Goal: Task Accomplishment & Management: Use online tool/utility

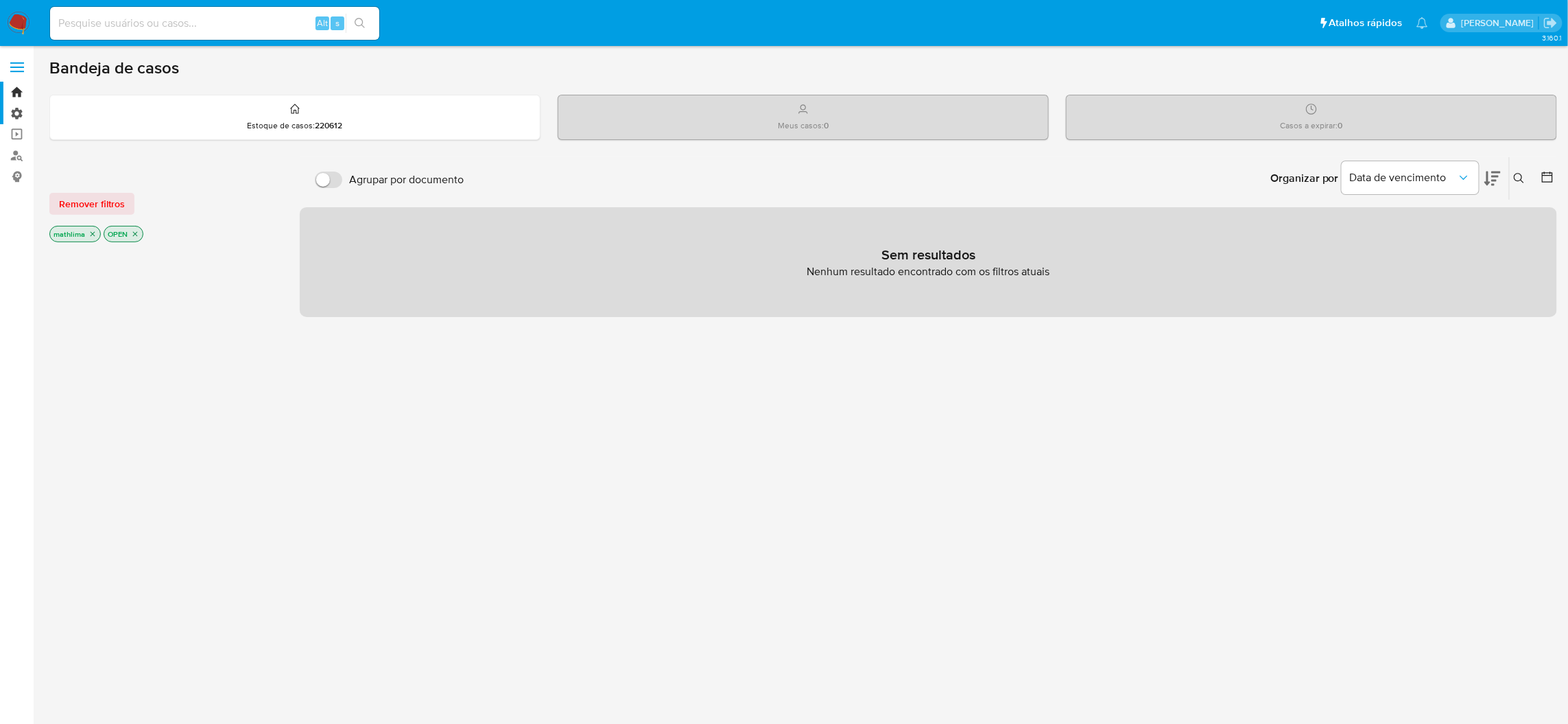
click at [12, 116] on label "Administração" at bounding box center [81, 114] width 163 height 22
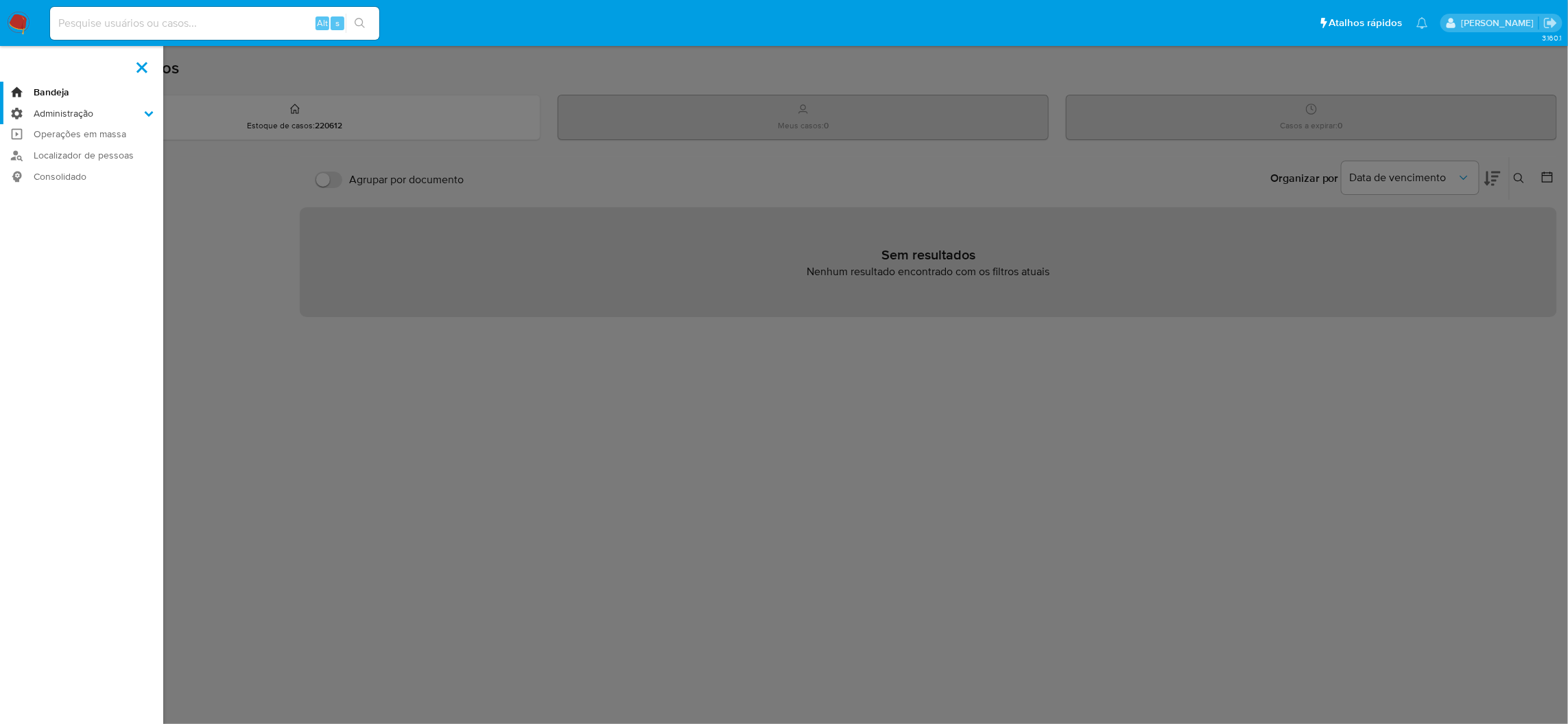
click at [0, 0] on input "Administração" at bounding box center [0, 0] width 0 height 0
click at [22, 115] on label "Administração" at bounding box center [81, 114] width 163 height 22
click at [0, 0] on input "Administração" at bounding box center [0, 0] width 0 height 0
click at [13, 165] on link "Operações em massa" at bounding box center [81, 169] width 163 height 22
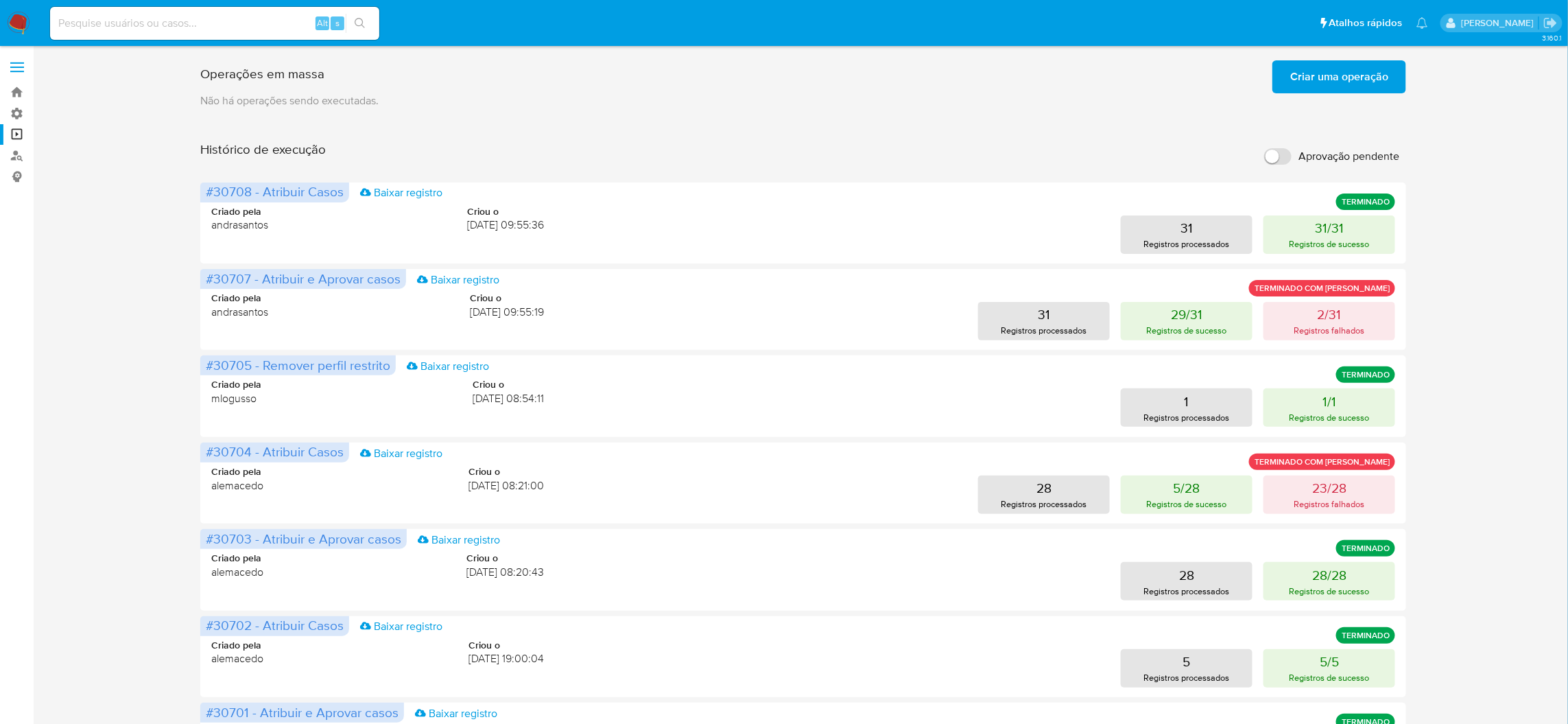
click at [1279, 83] on button "Criar uma operação" at bounding box center [1339, 77] width 134 height 33
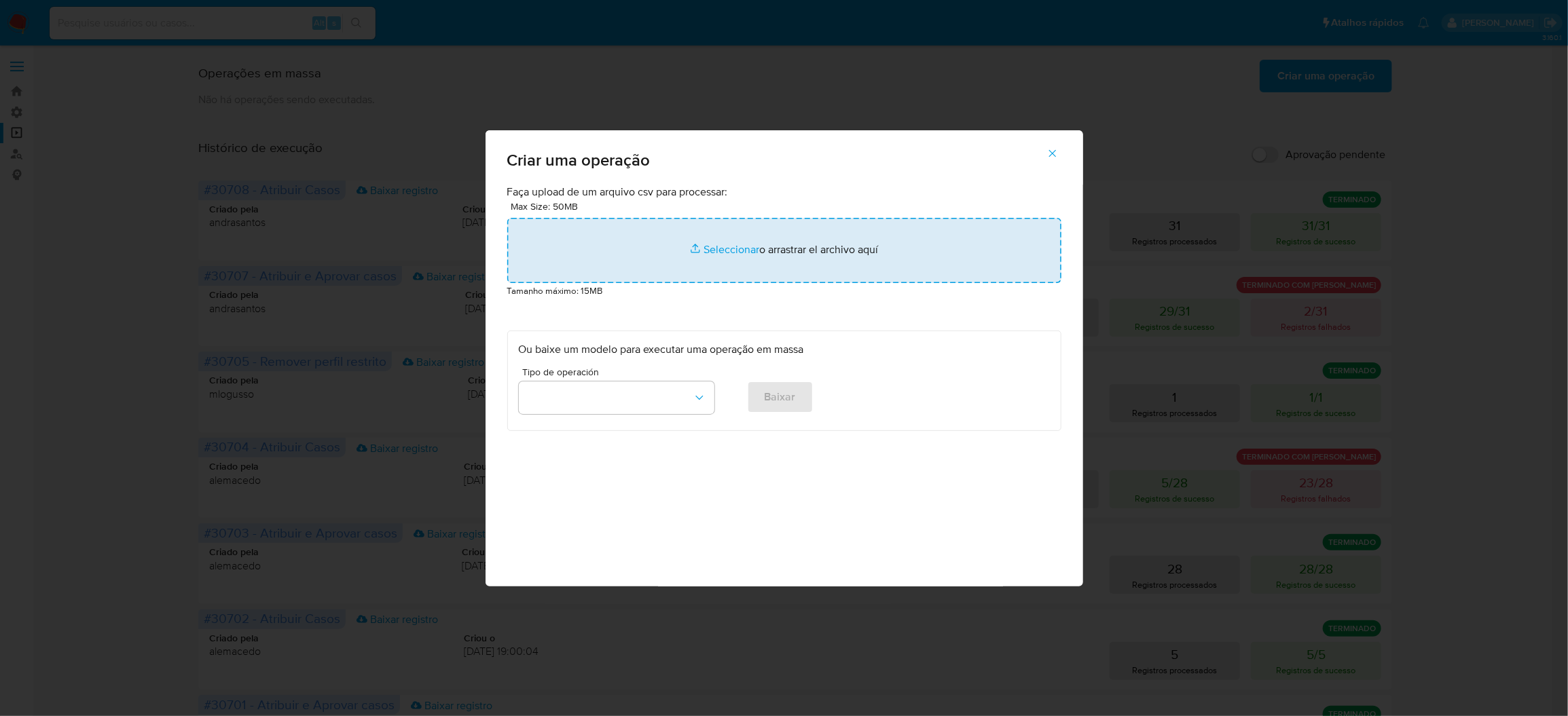
click at [850, 283] on input "file" at bounding box center [784, 250] width 554 height 65
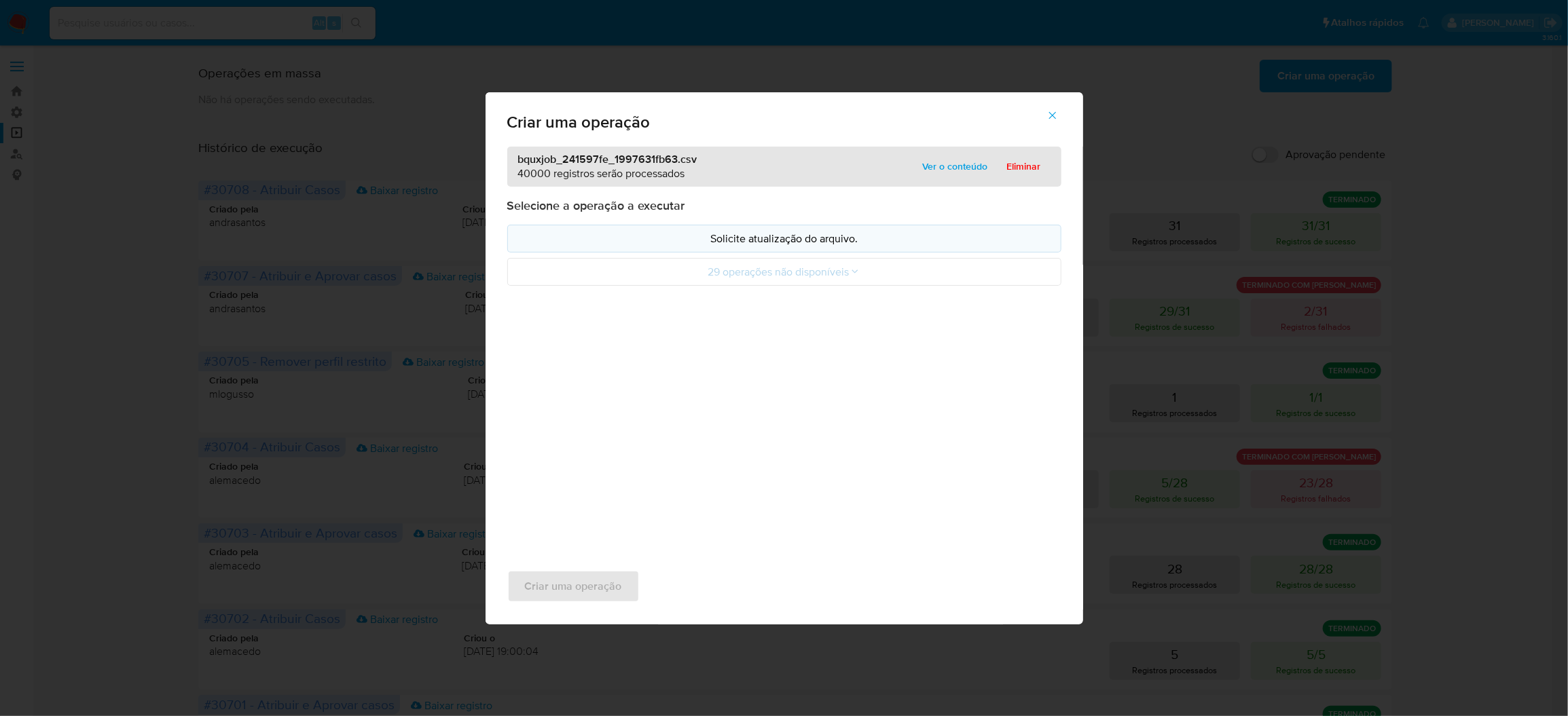
click at [820, 246] on p "Solicite atualização do arquivo." at bounding box center [784, 239] width 531 height 16
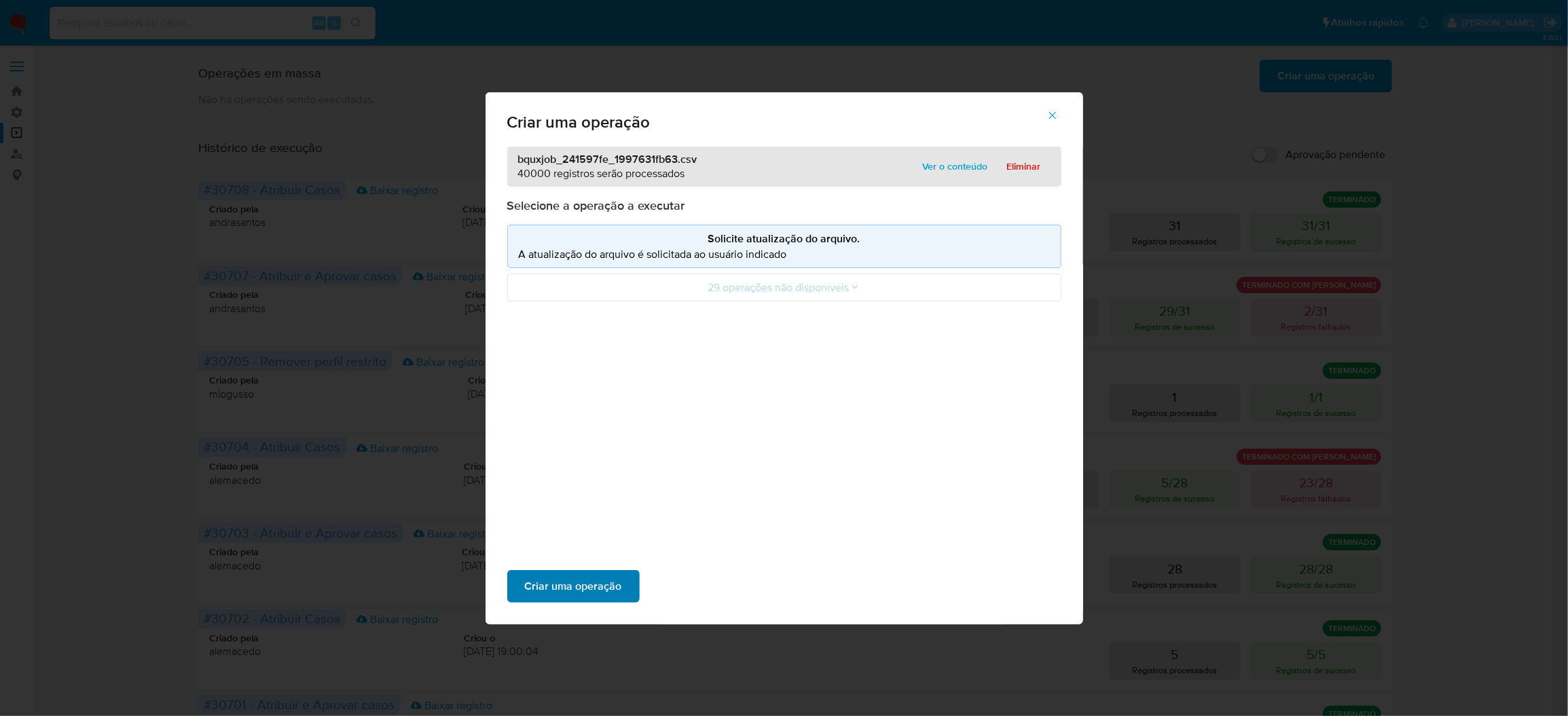
click at [622, 572] on span "Criar uma operação" at bounding box center [573, 587] width 97 height 30
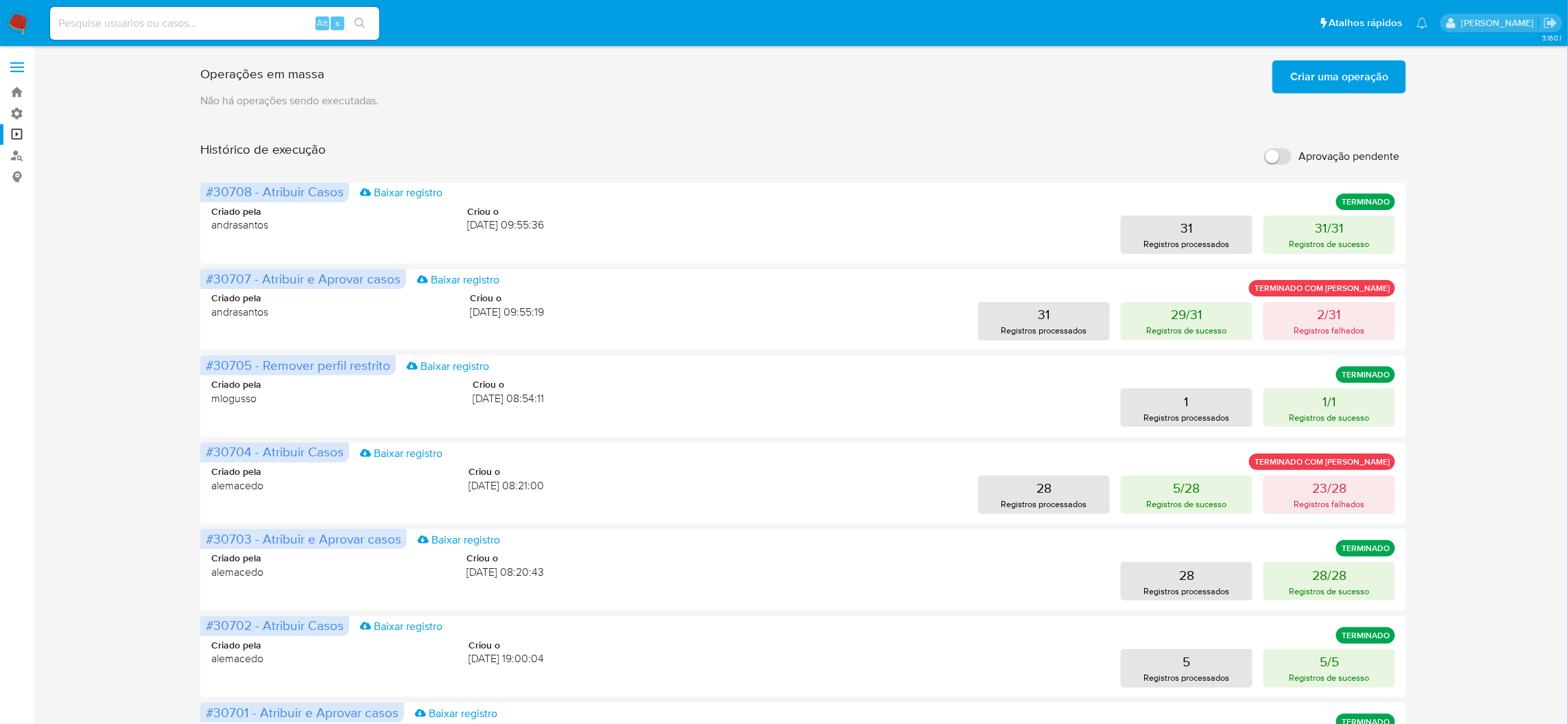
click at [1347, 86] on span "Criar uma operação" at bounding box center [1339, 77] width 98 height 30
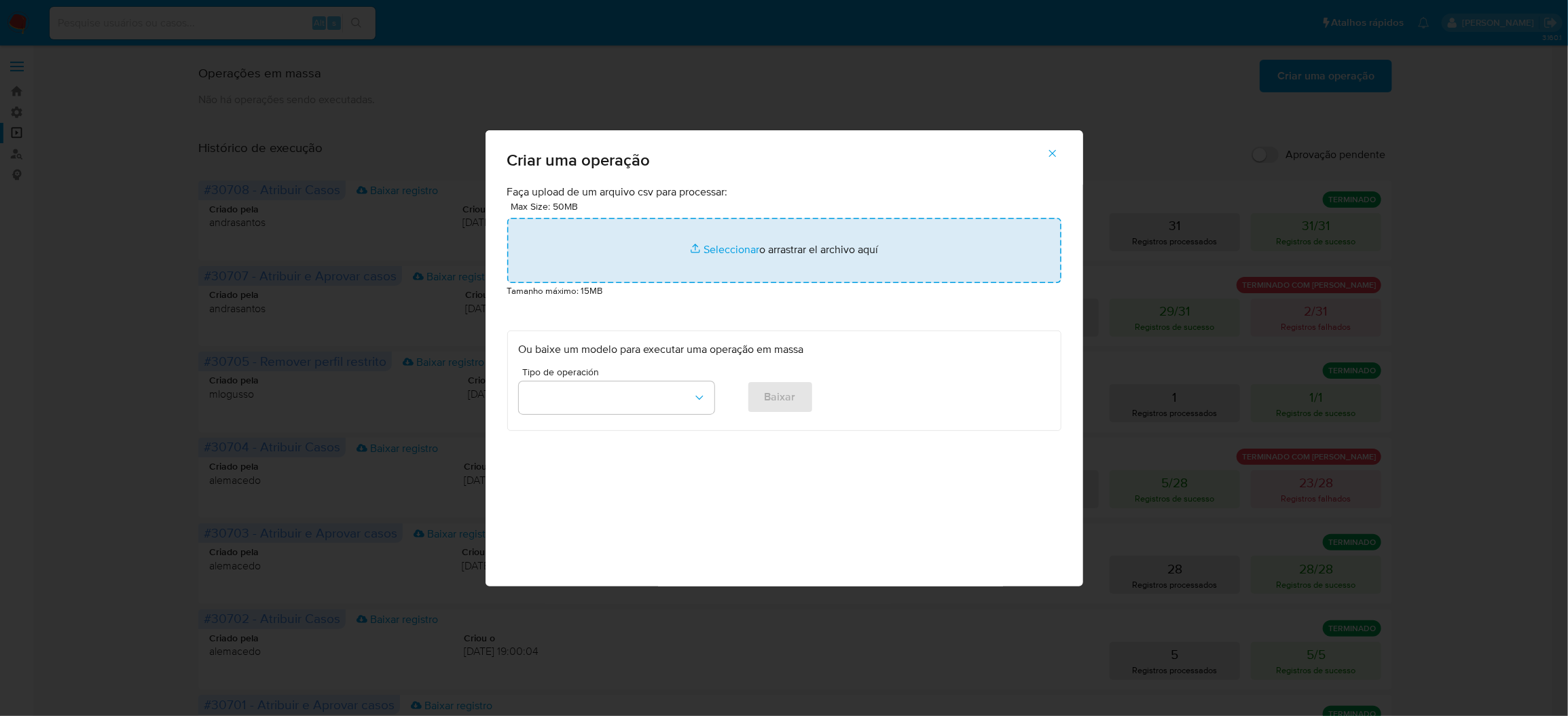
click at [793, 283] on input "file" at bounding box center [784, 250] width 554 height 65
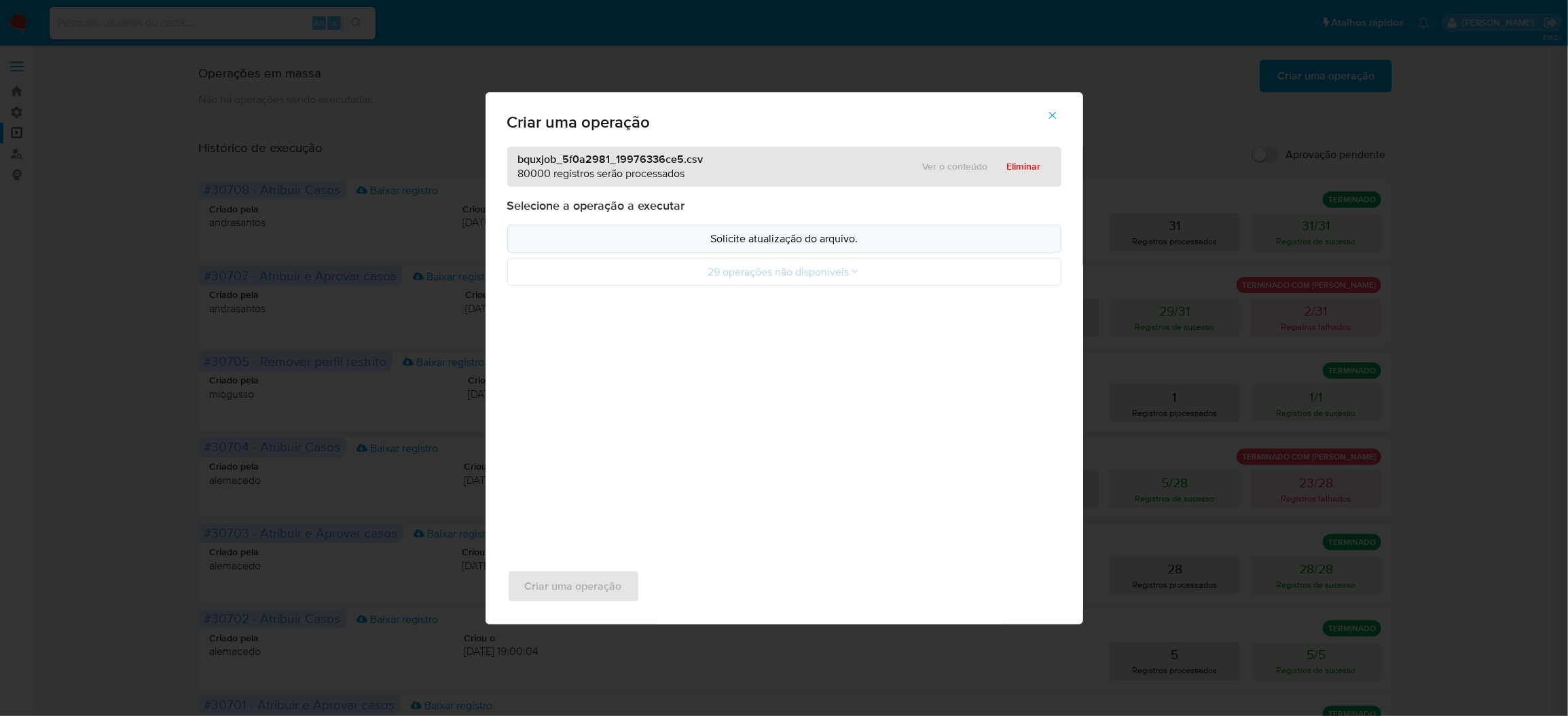
click at [867, 246] on p "Solicite atualização do arquivo." at bounding box center [784, 239] width 531 height 16
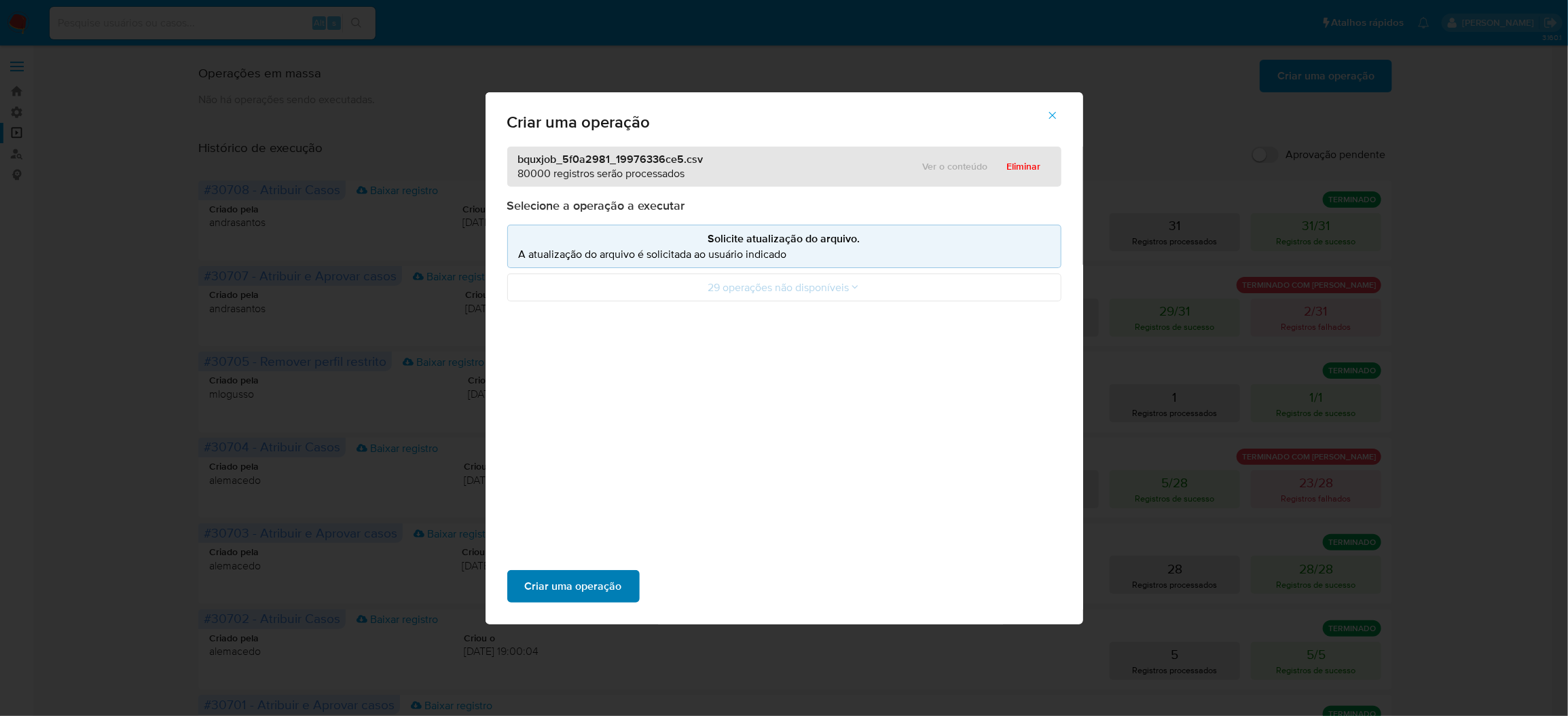
click at [622, 572] on span "Criar uma operação" at bounding box center [573, 587] width 97 height 30
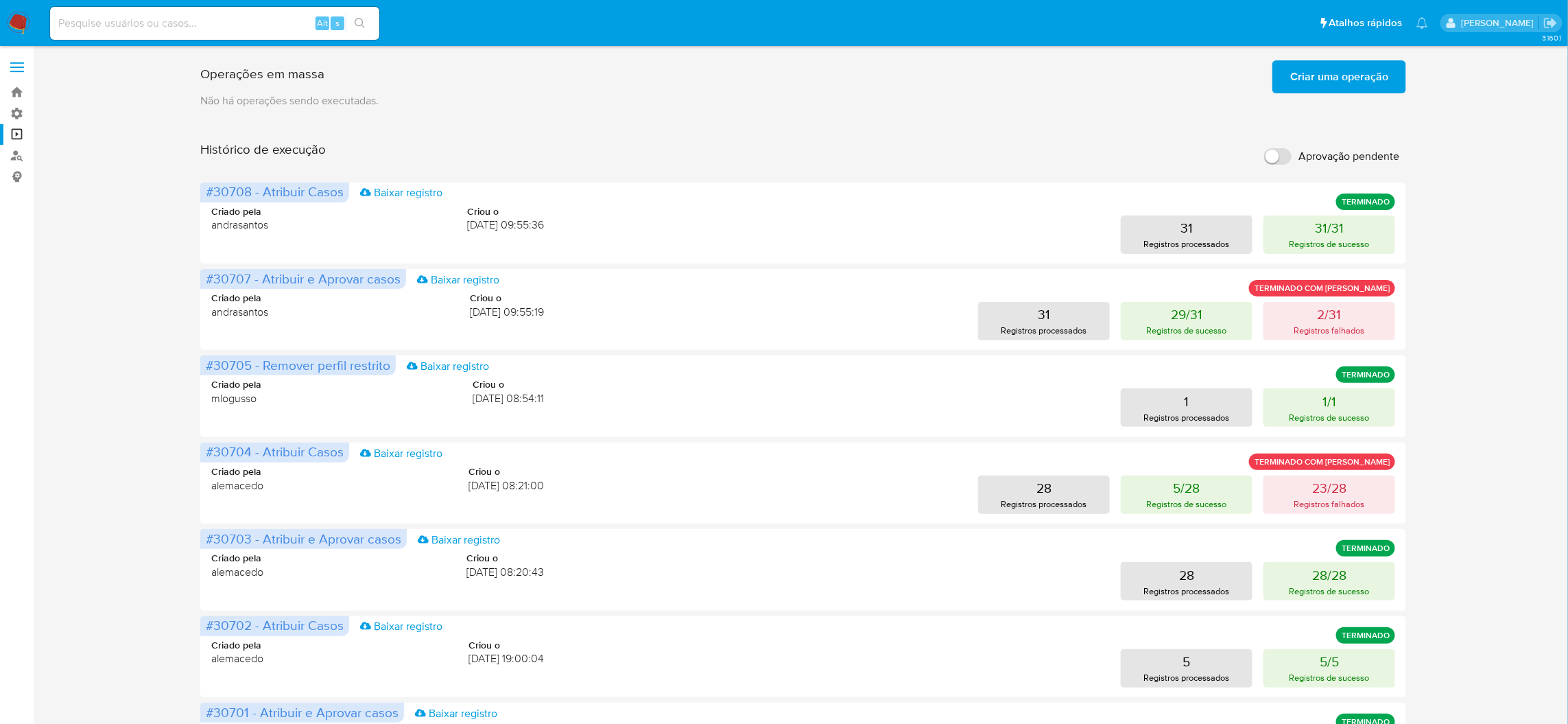
click at [1290, 148] on input "Aprovação pendente" at bounding box center [1278, 156] width 27 height 17
checkbox input "true"
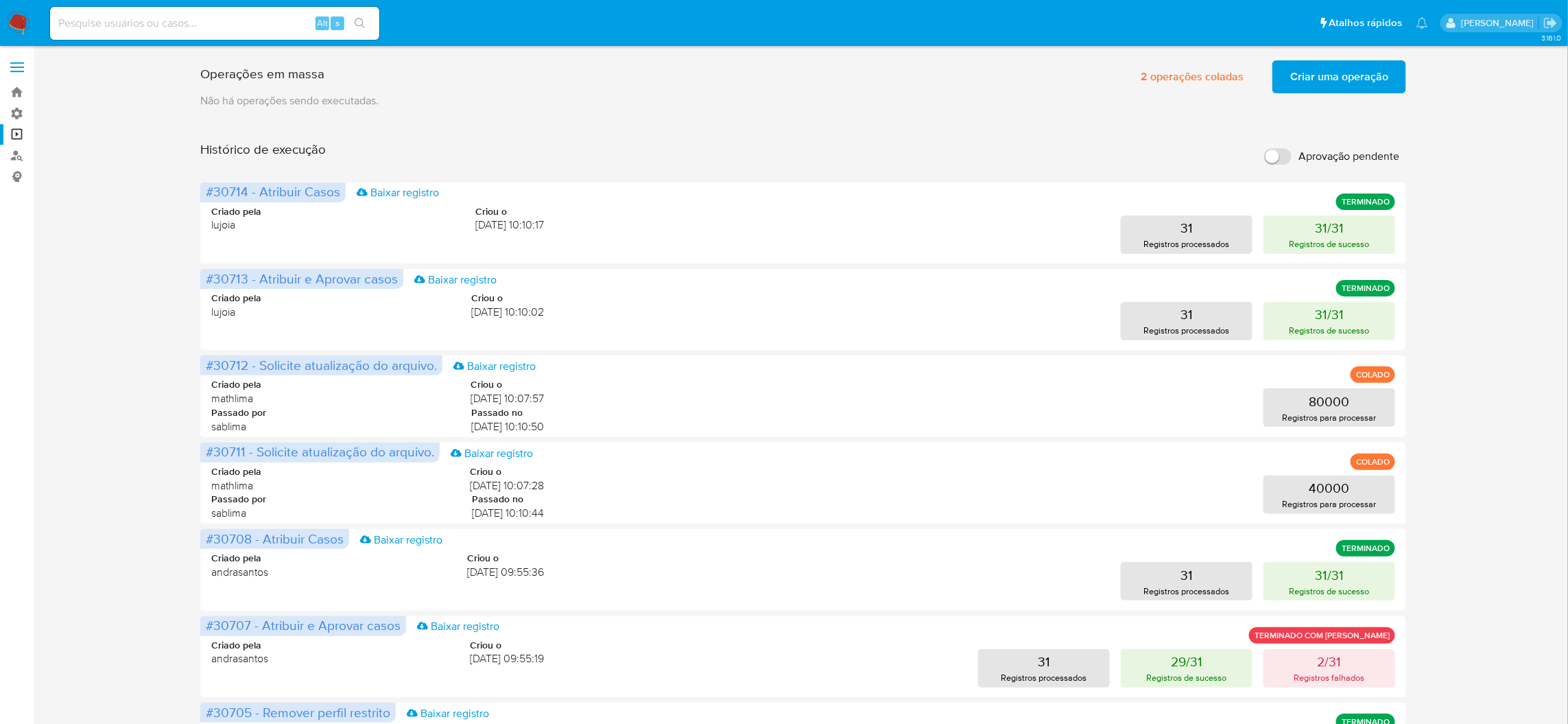
click at [1260, 142] on label "Aprovação pendente" at bounding box center [1332, 157] width 149 height 30
click at [1264, 148] on input "Aprovação pendente" at bounding box center [1278, 156] width 27 height 17
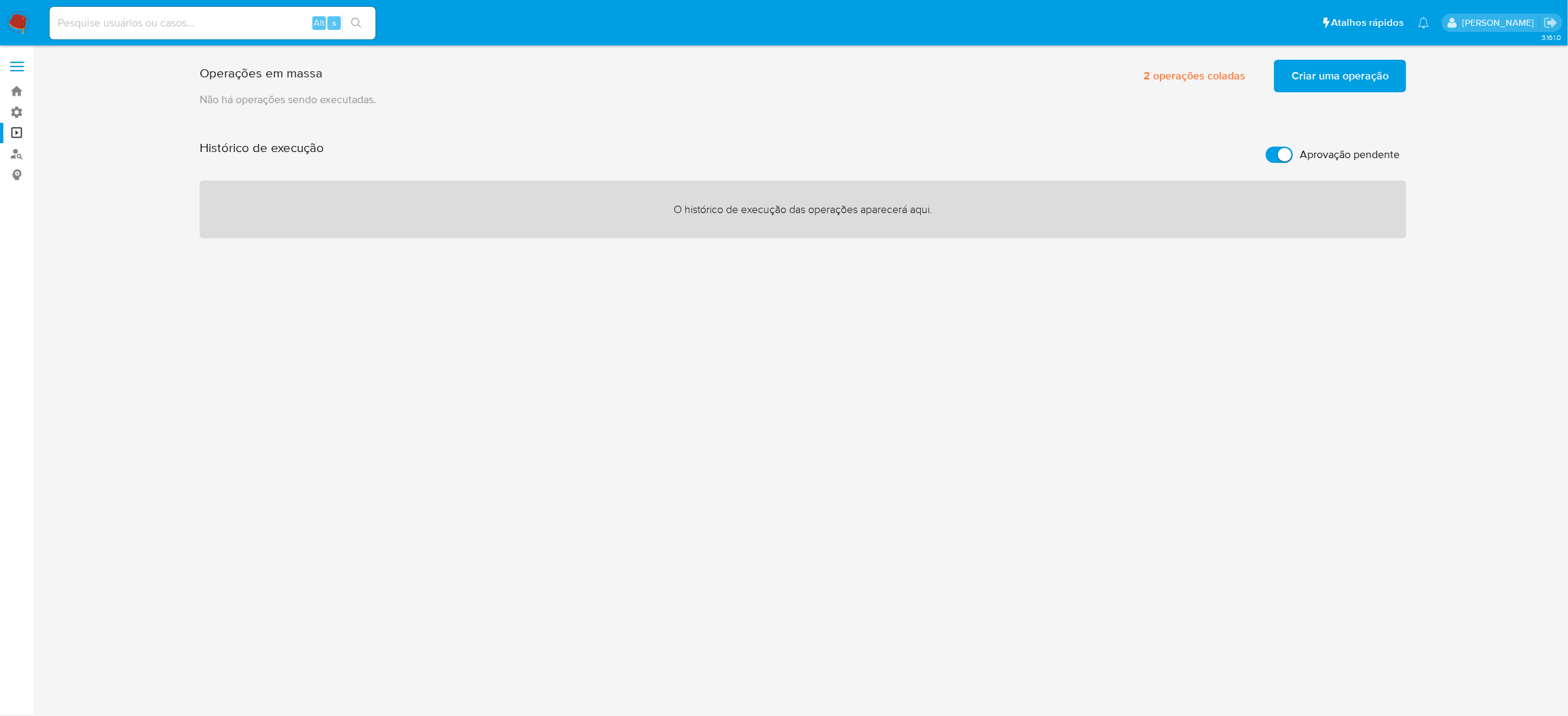
click at [1281, 146] on input "Aprovação pendente" at bounding box center [1279, 154] width 27 height 16
checkbox input "false"
